Goal: Feedback & Contribution: Submit feedback/report problem

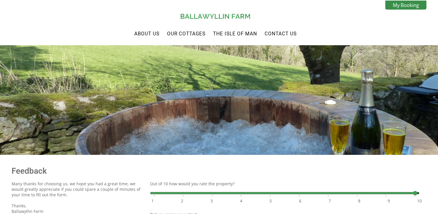
scroll to position [160, 0]
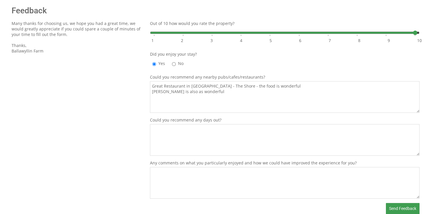
type textarea "Great Restaurant in [GEOGRAPHIC_DATA] - The Shore - the food is wonderful [PERS…"
click at [154, 173] on textarea "Any comments on what you particularly enjoyed and how we could have improved th…" at bounding box center [285, 183] width 270 height 32
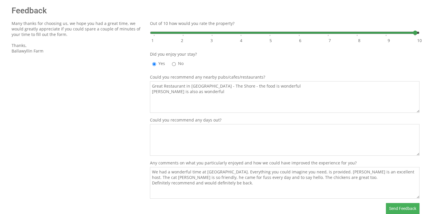
type textarea "We had a wonderful time at [GEOGRAPHIC_DATA]. Everything you could imagine you …"
click at [406, 208] on span "Send Feedback" at bounding box center [402, 208] width 27 height 5
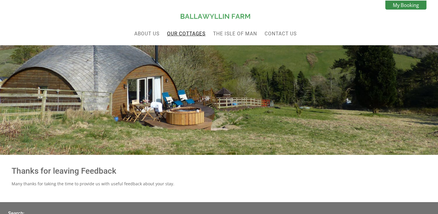
click at [200, 34] on link "Our Cottages" at bounding box center [186, 34] width 39 height 6
